Goal: Information Seeking & Learning: Check status

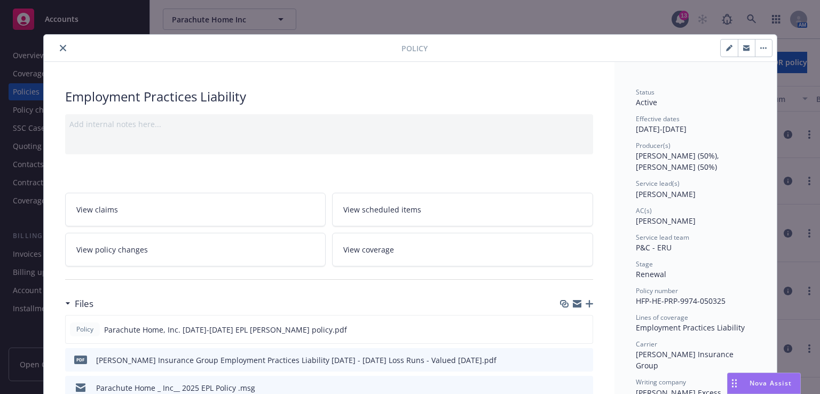
scroll to position [32, 0]
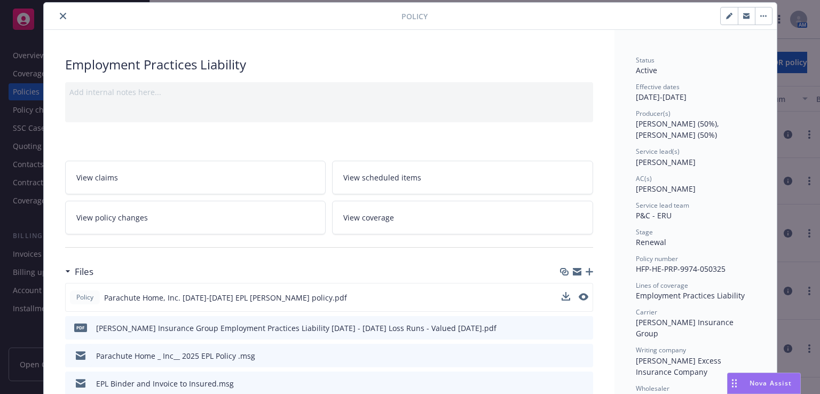
click at [573, 295] on div at bounding box center [574, 297] width 27 height 11
click at [577, 295] on icon "preview file" at bounding box center [582, 296] width 10 height 7
